Goal: Task Accomplishment & Management: Use online tool/utility

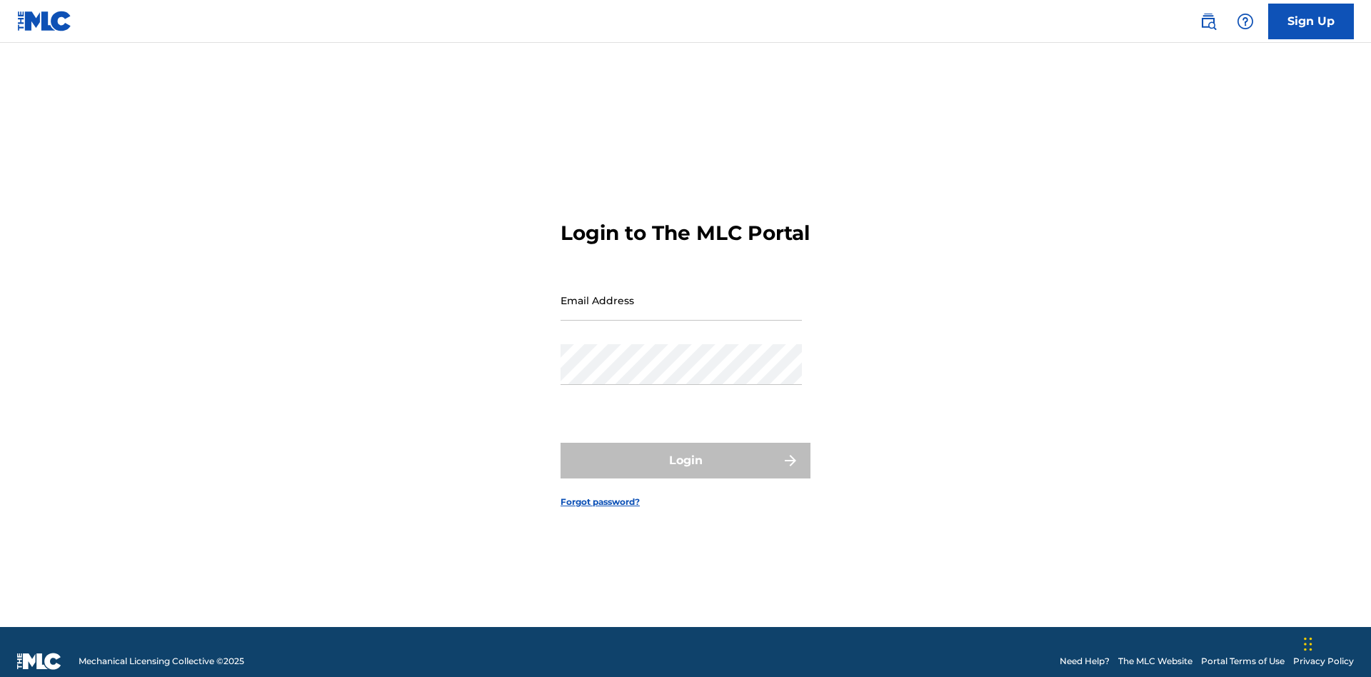
scroll to position [19, 0]
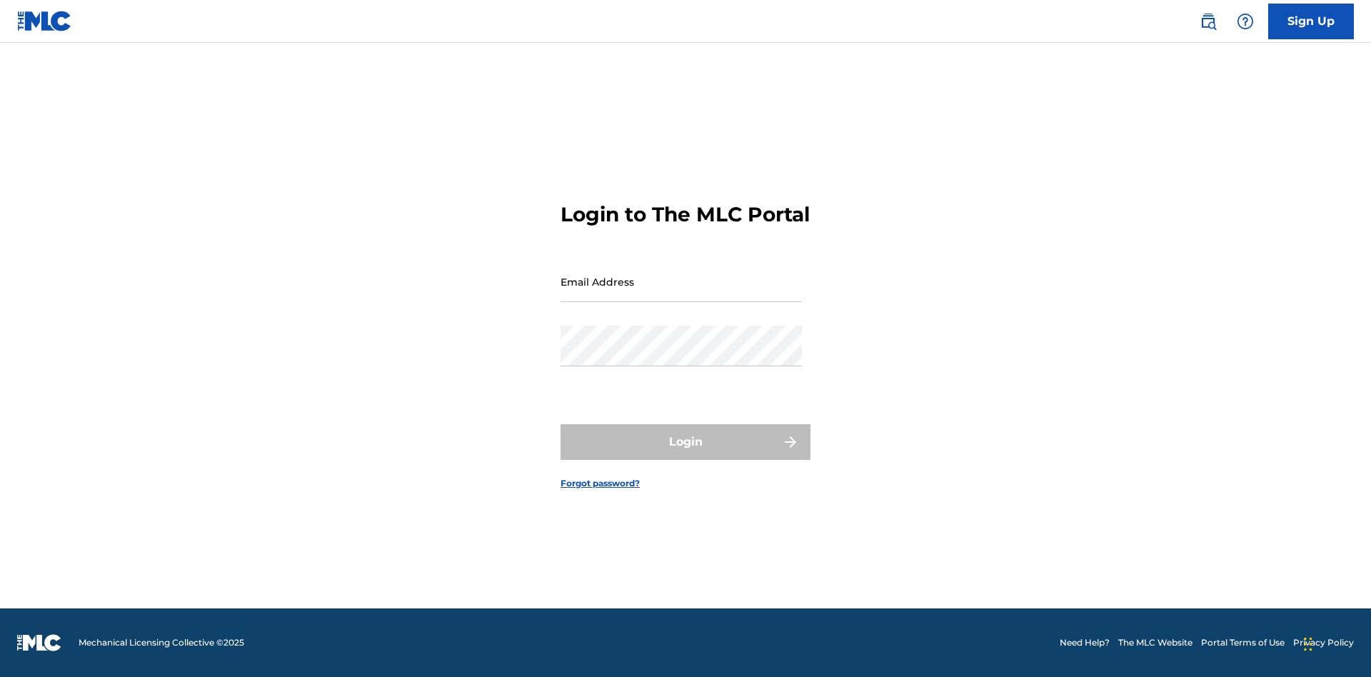
click at [681, 294] on input "Email Address" at bounding box center [681, 281] width 241 height 41
type input "[PERSON_NAME][EMAIL_ADDRESS][PERSON_NAME][DOMAIN_NAME]"
click at [686, 454] on button "Login" at bounding box center [686, 442] width 250 height 36
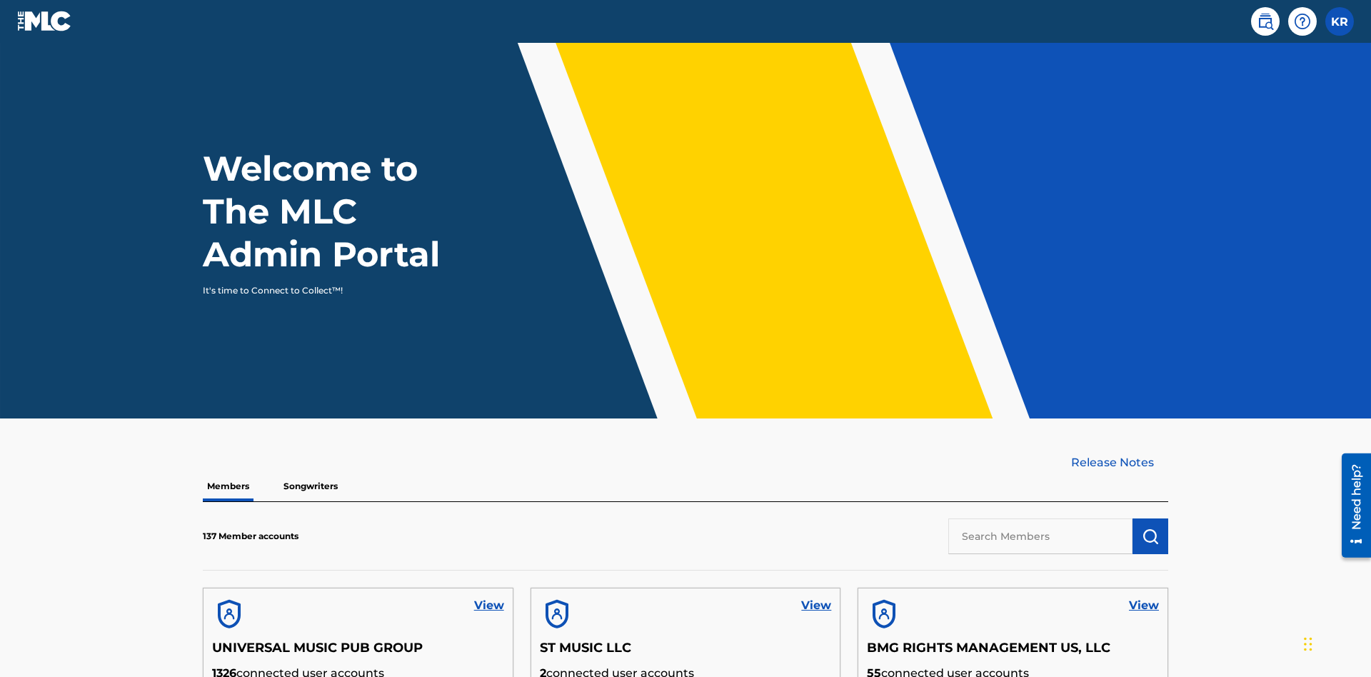
click at [1041, 519] on input "text" at bounding box center [1040, 537] width 184 height 36
click at [1151, 528] on img "submit" at bounding box center [1150, 536] width 17 height 17
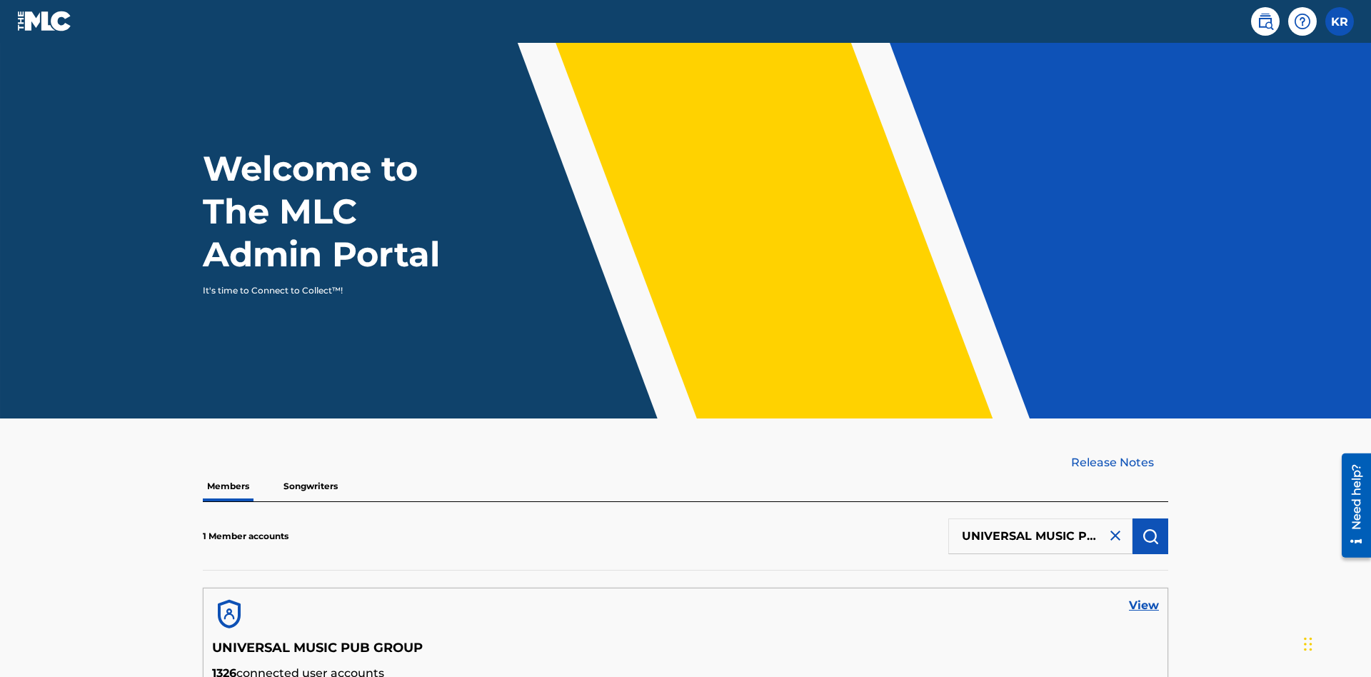
click at [1144, 597] on link "View" at bounding box center [1144, 605] width 30 height 17
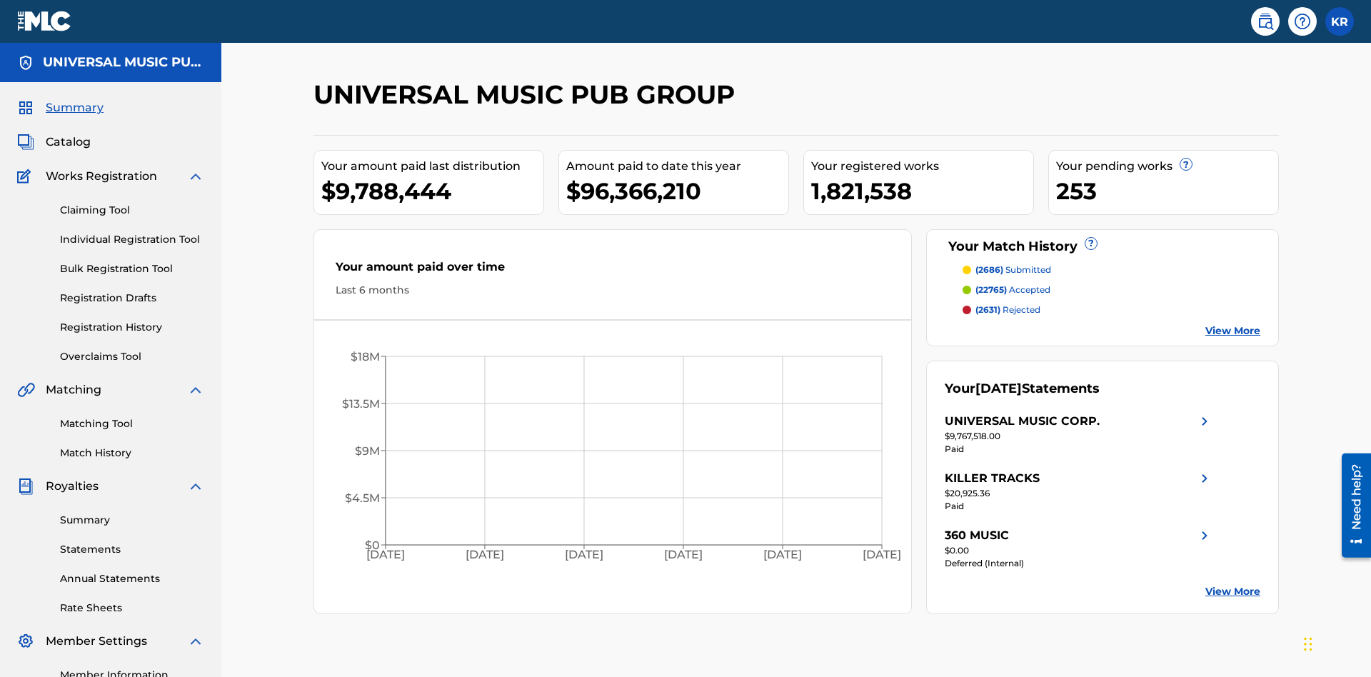
click at [132, 232] on link "Individual Registration Tool" at bounding box center [132, 239] width 144 height 15
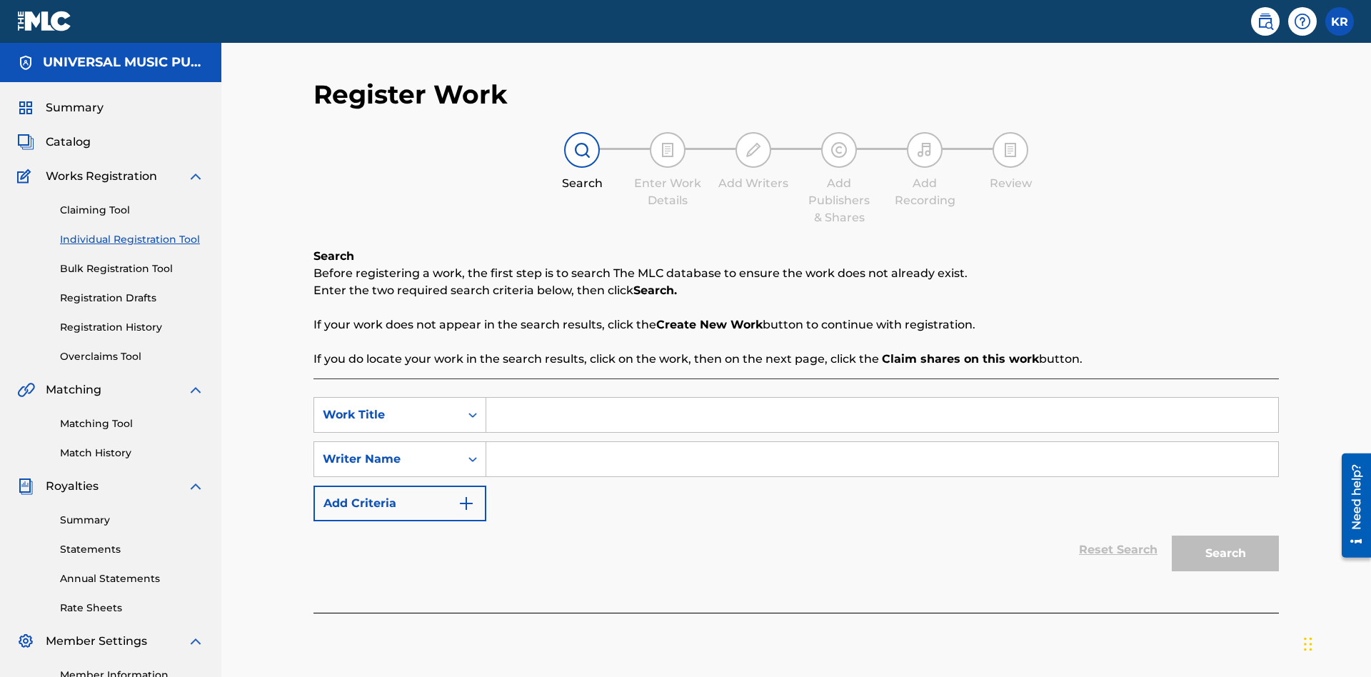
click at [882, 398] on input "Search Form" at bounding box center [882, 415] width 792 height 34
type input "Saved Work"
